Goal: Task Accomplishment & Management: Complete application form

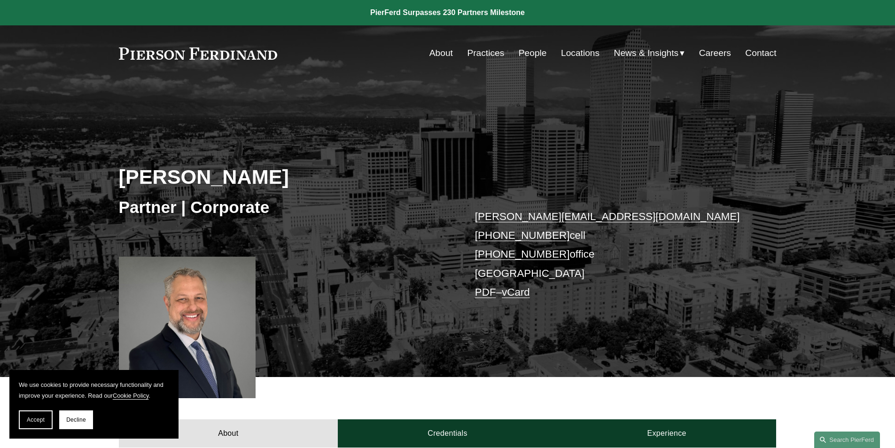
click at [713, 51] on link "Careers" at bounding box center [715, 53] width 32 height 18
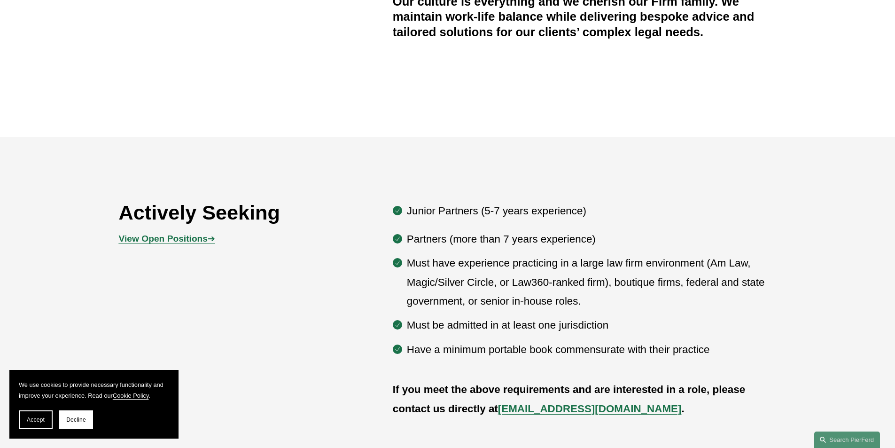
scroll to position [564, 0]
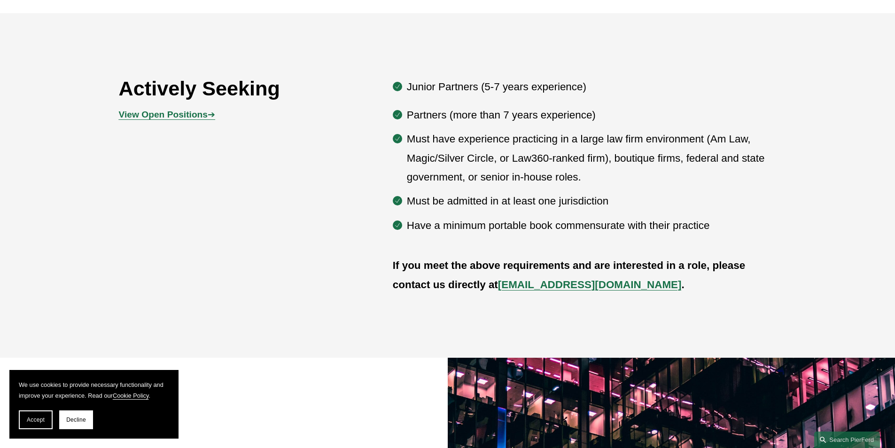
click at [180, 117] on strong "View Open Positions" at bounding box center [163, 114] width 89 height 10
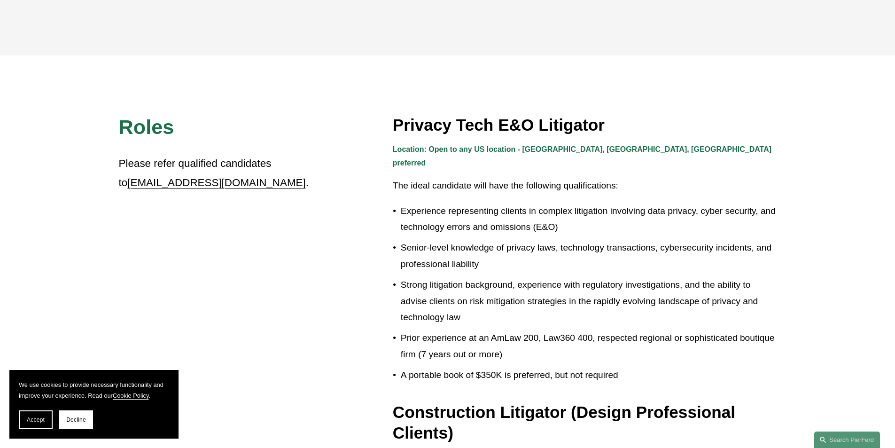
scroll to position [240, 0]
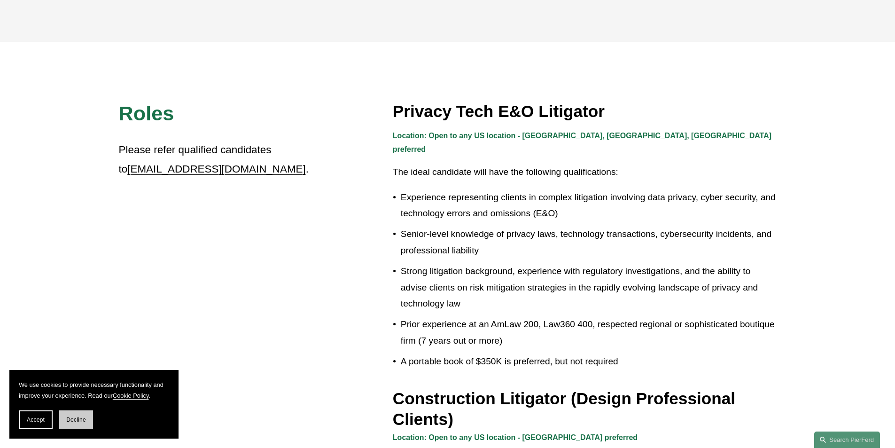
click at [65, 422] on button "Decline" at bounding box center [76, 419] width 34 height 19
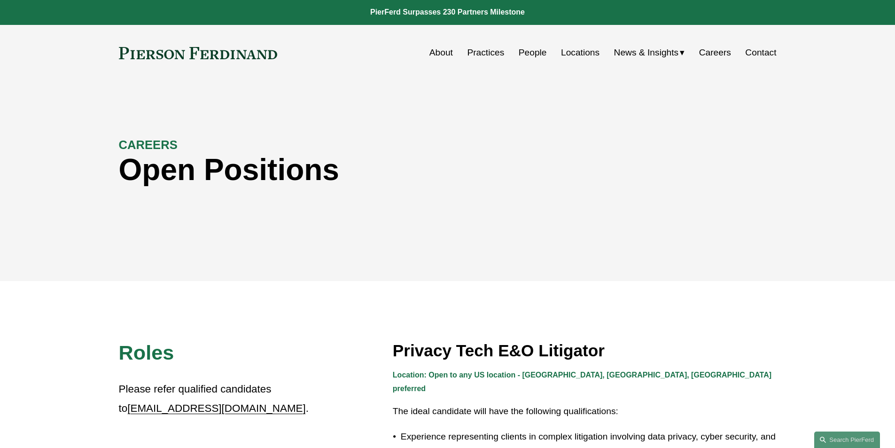
scroll to position [0, 0]
